Goal: Transaction & Acquisition: Subscribe to service/newsletter

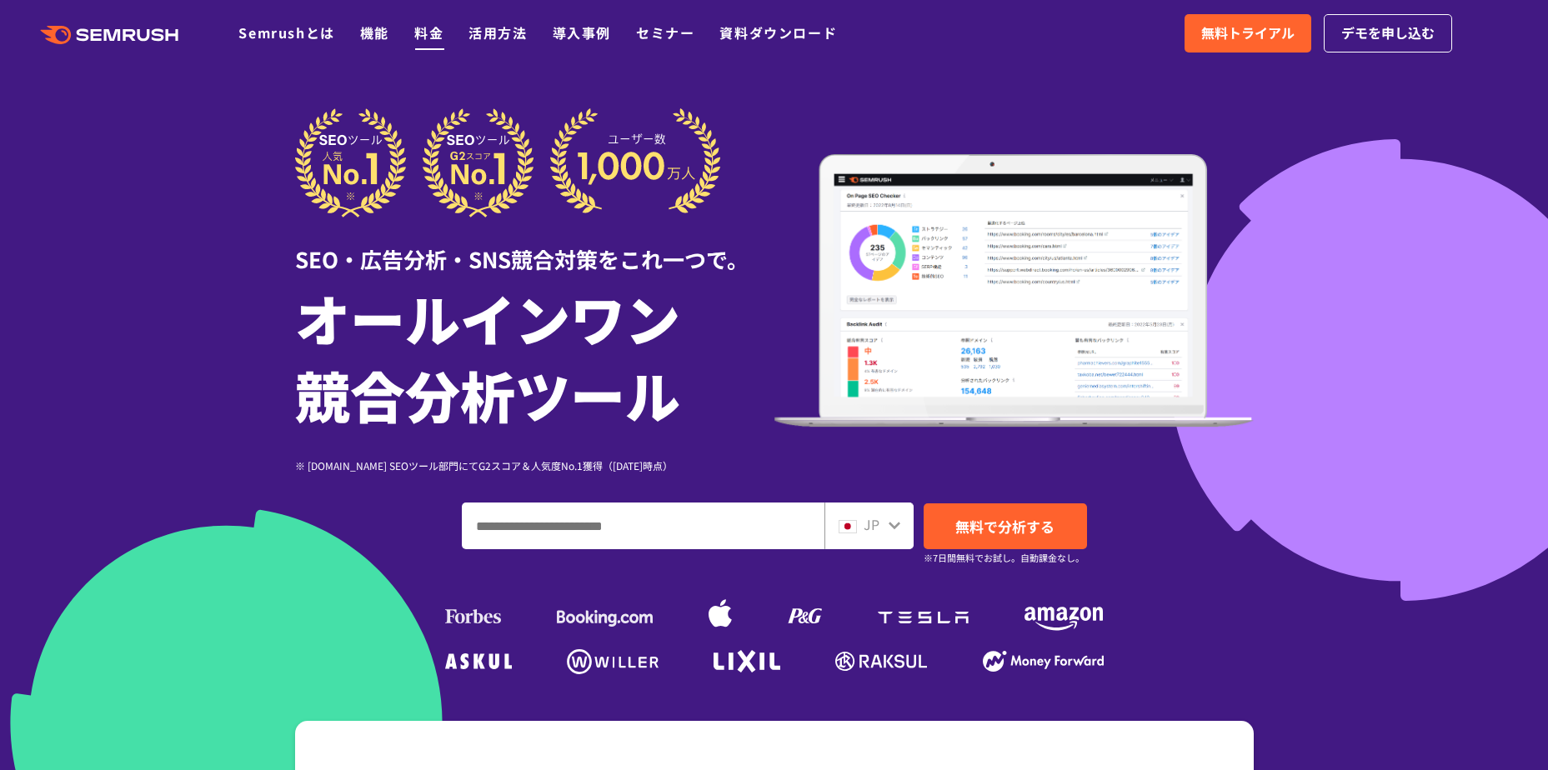
click at [444, 28] on link "料金" at bounding box center [428, 33] width 29 height 20
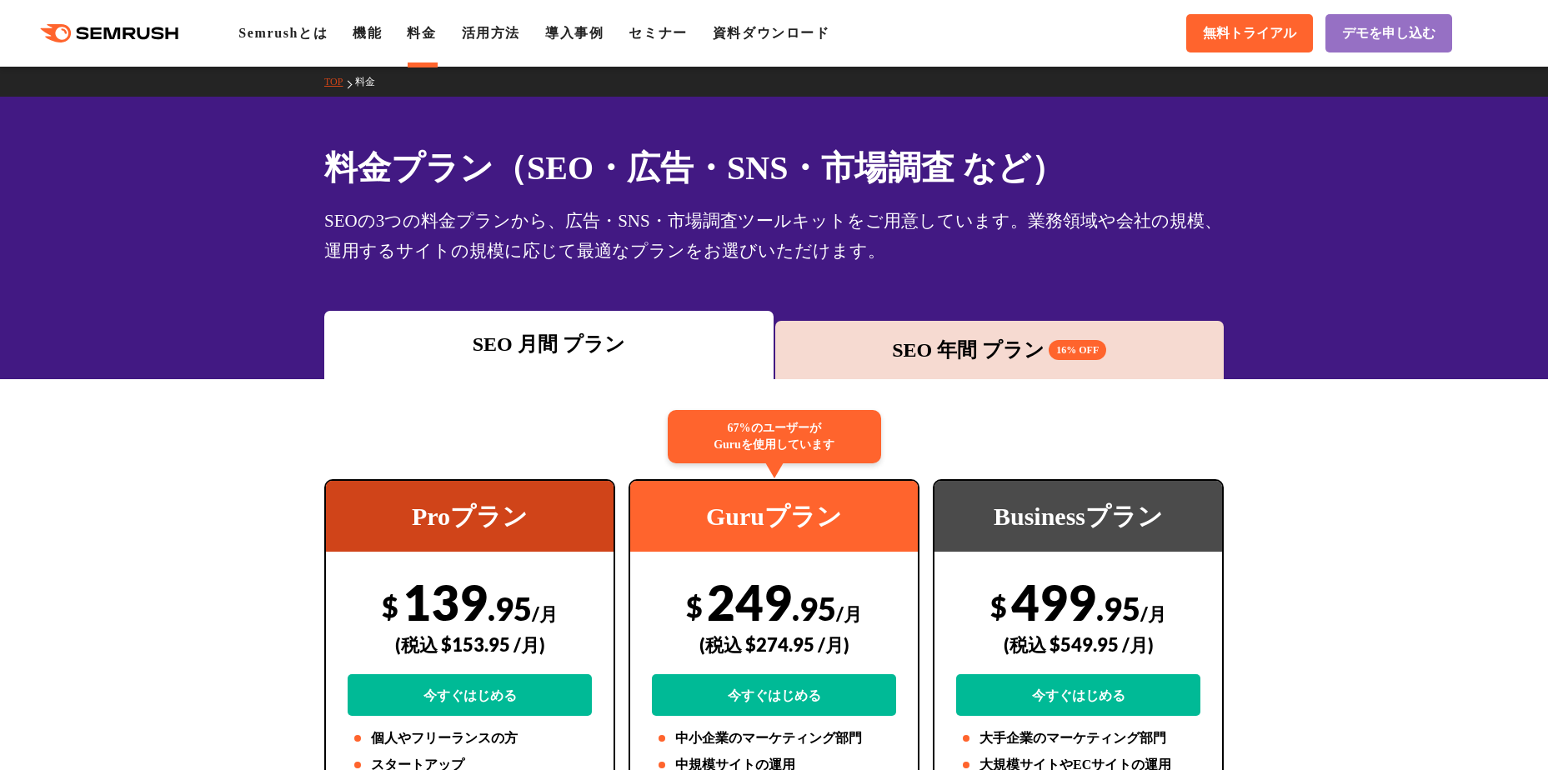
click at [992, 361] on div "SEO 年間 プラン 16% OFF" at bounding box center [1000, 350] width 433 height 30
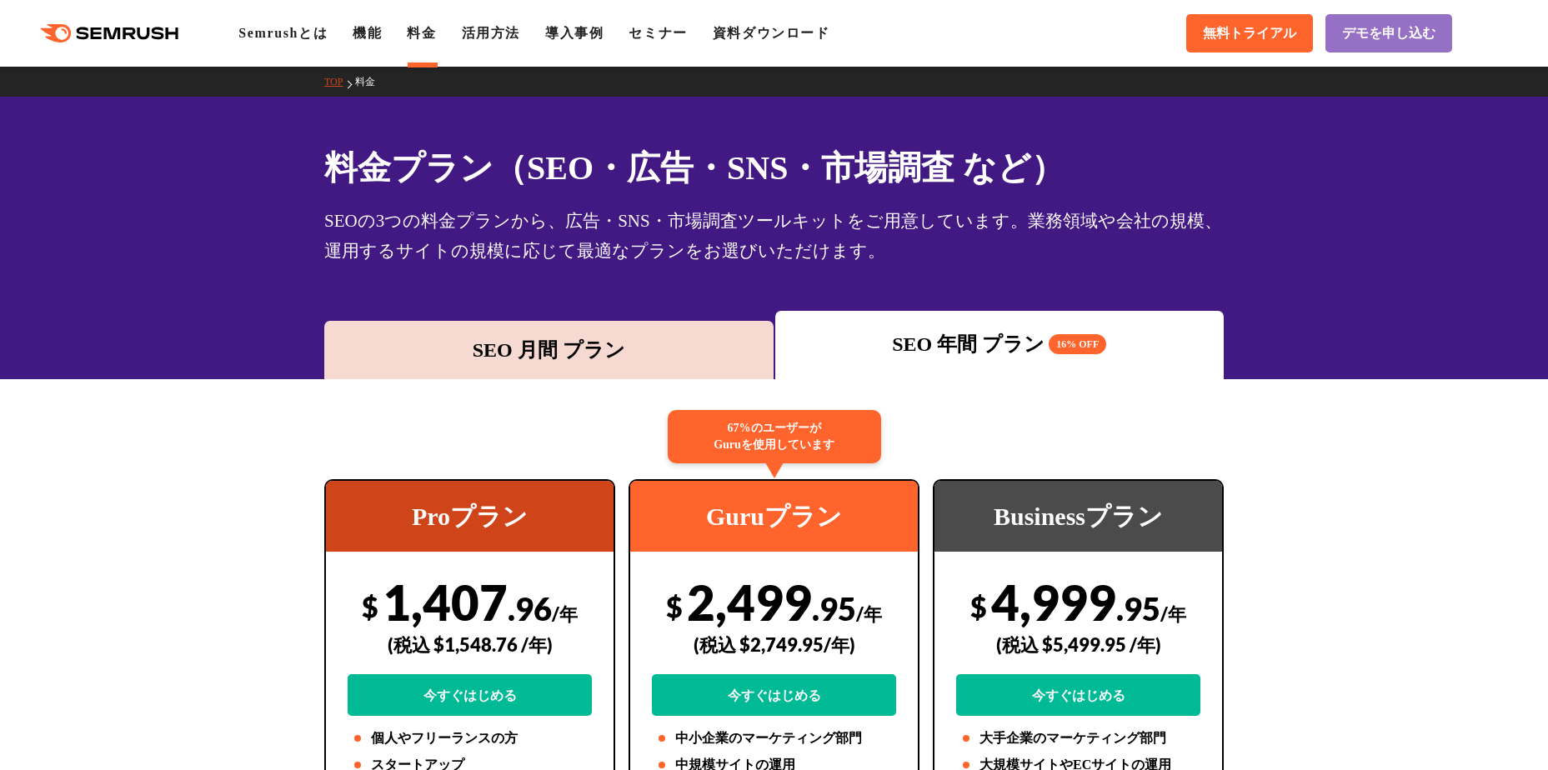
click at [713, 336] on div "SEO 月間 プラン" at bounding box center [549, 350] width 433 height 30
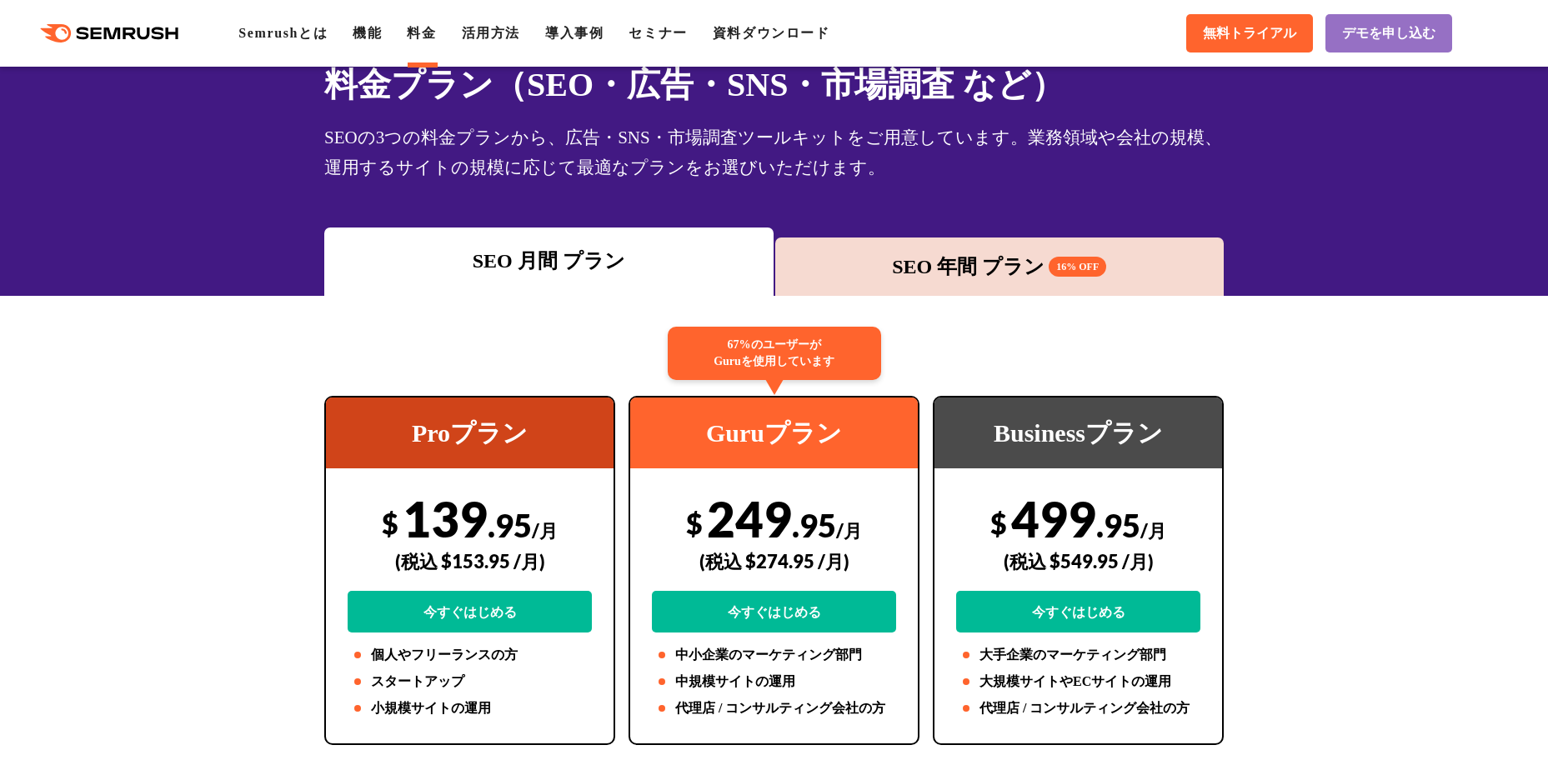
scroll to position [167, 0]
